Goal: Obtain resource: Download file/media

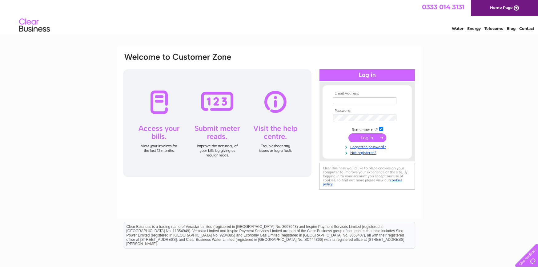
type input "[PERSON_NAME][EMAIL_ADDRESS][DOMAIN_NAME]"
click at [367, 138] on input "submit" at bounding box center [368, 137] width 38 height 9
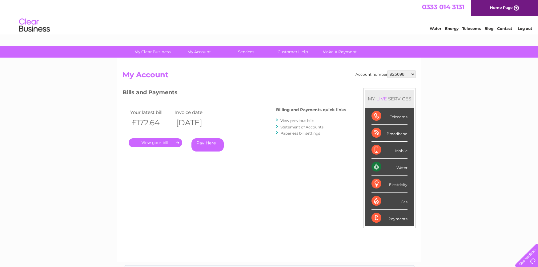
click at [397, 75] on select "925698 934462 934831 938572 941363 942374 952730 966731 966770 967205 971927 97…" at bounding box center [402, 74] width 28 height 7
select select "30311676"
click at [388, 71] on select "925698 934462 934831 938572 941363 942374 952730 966731 966770 967205 971927 97…" at bounding box center [402, 74] width 28 height 7
click at [299, 127] on link "Statement of Accounts" at bounding box center [302, 127] width 43 height 5
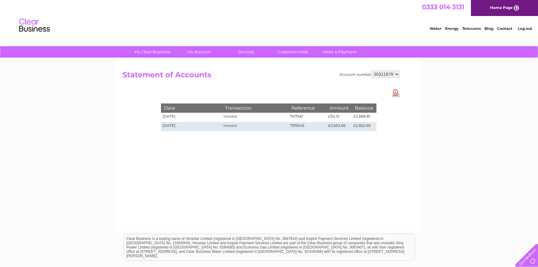
click at [392, 92] on link "Download Pdf" at bounding box center [396, 92] width 8 height 9
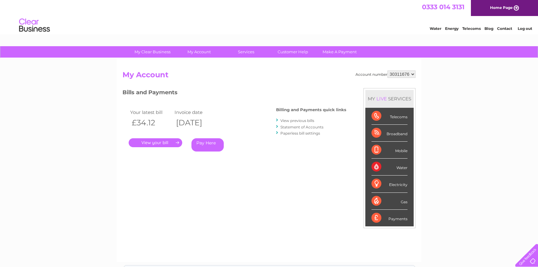
drag, startPoint x: 301, startPoint y: 121, endPoint x: 292, endPoint y: 123, distance: 9.0
click at [301, 120] on link "View previous bills" at bounding box center [298, 120] width 34 height 5
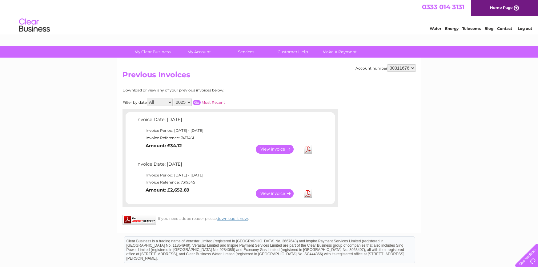
click at [309, 192] on link "Download" at bounding box center [308, 193] width 8 height 9
click at [400, 68] on select "925698 934462 934831 938572 941363 942374 952730 966731 966770 967205 971927 97…" at bounding box center [402, 67] width 28 height 7
select select "30318144"
click at [388, 64] on select "925698 934462 934831 938572 941363 942374 952730 966731 966770 967205 971927 97…" at bounding box center [402, 67] width 28 height 7
click at [307, 194] on link "Download" at bounding box center [308, 193] width 8 height 9
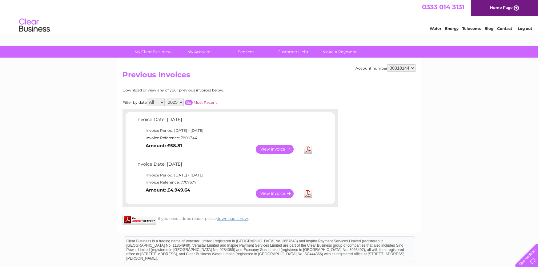
click at [520, 26] on link "Log out" at bounding box center [525, 28] width 14 height 5
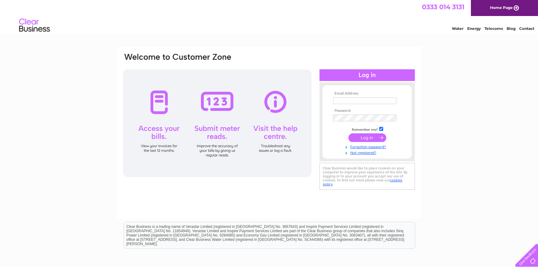
type input "margaret@standardrealestateltd.com"
click at [372, 138] on input "submit" at bounding box center [368, 137] width 38 height 9
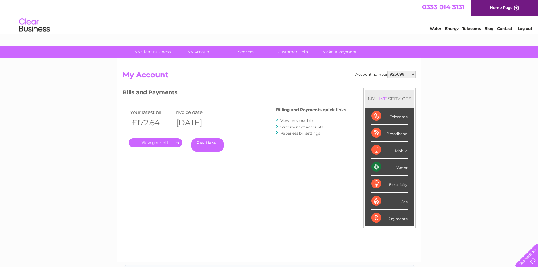
click at [507, 28] on link "Contact" at bounding box center [504, 28] width 15 height 5
click at [401, 74] on select "925698 934462 934831 938572 941363 942374 952730 966731 966770 967205 971927 97…" at bounding box center [402, 74] width 28 height 7
click at [396, 75] on select "925698 934462 934831 938572 941363 942374 952730 966731 966770 967205 971927 97…" at bounding box center [402, 74] width 28 height 7
select select "30318144"
click at [388, 71] on select "925698 934462 934831 938572 941363 942374 952730 966731 966770 967205 971927 97…" at bounding box center [402, 74] width 28 height 7
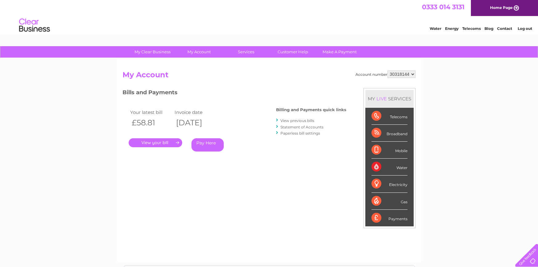
click at [307, 120] on link "View previous bills" at bounding box center [298, 120] width 34 height 5
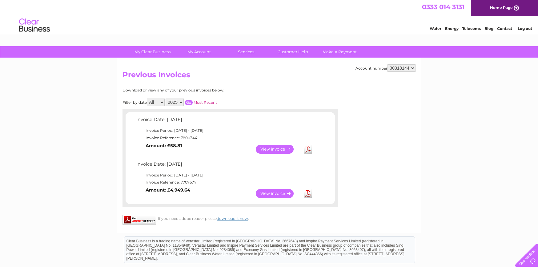
click at [308, 194] on link "Download" at bounding box center [308, 193] width 8 height 9
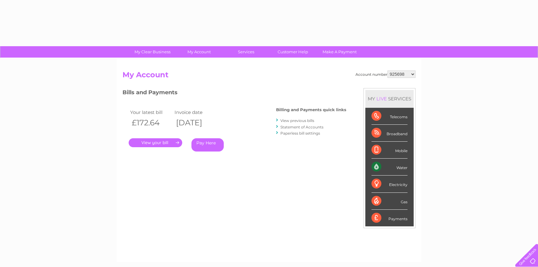
drag, startPoint x: 0, startPoint y: 0, endPoint x: 400, endPoint y: 72, distance: 406.4
click at [400, 71] on select "925698 934462 934831 938572 941363 942374 952730 966731 966770 967205 971927 97…" at bounding box center [402, 74] width 28 height 7
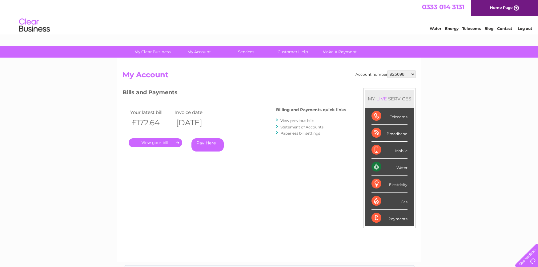
select select "30318144"
click at [388, 71] on select "925698 934462 934831 938572 941363 942374 952730 966731 966770 967205 971927 97…" at bounding box center [402, 74] width 28 height 7
click at [294, 127] on link "Statement of Accounts" at bounding box center [302, 127] width 43 height 5
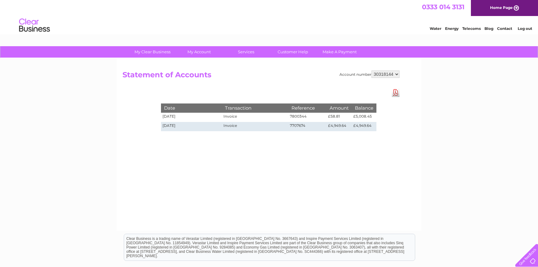
click at [397, 92] on link "Download Pdf" at bounding box center [396, 92] width 8 height 9
